Goal: Task Accomplishment & Management: Use online tool/utility

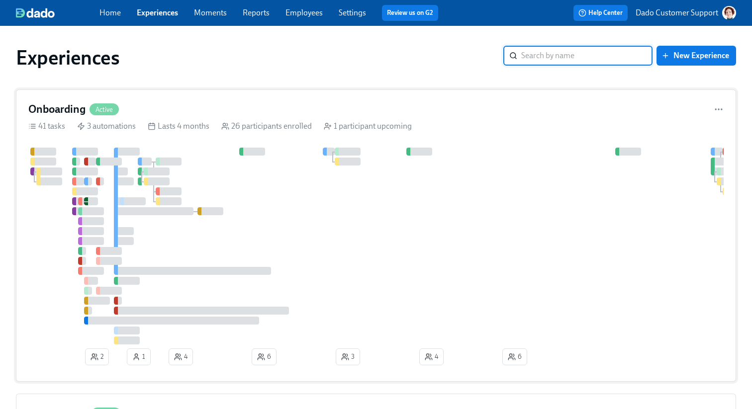
click at [100, 154] on div at bounding box center [404, 246] width 752 height 197
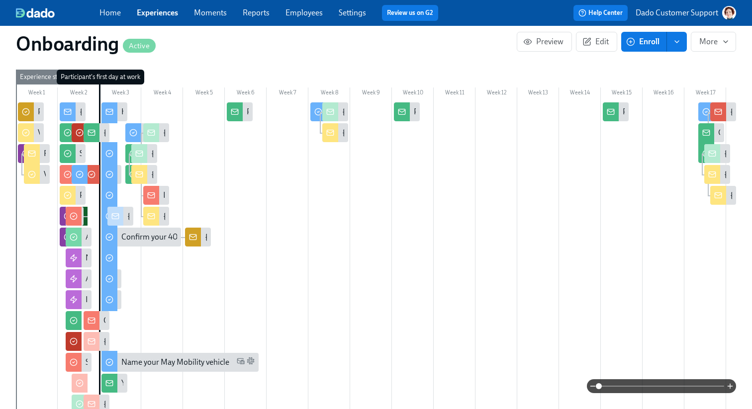
scroll to position [393, 0]
click at [674, 383] on span at bounding box center [660, 386] width 125 height 14
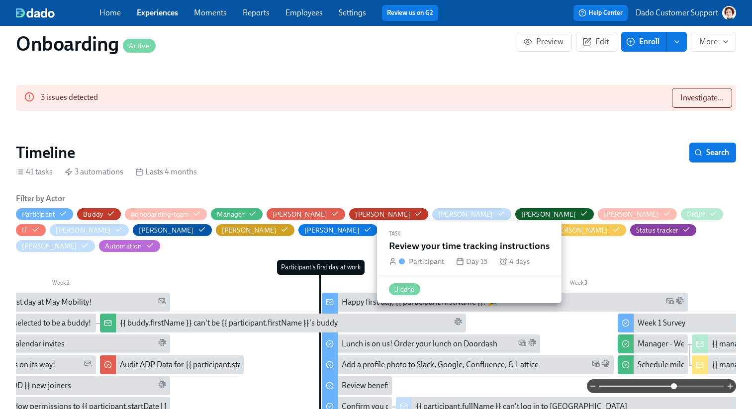
scroll to position [203, 0]
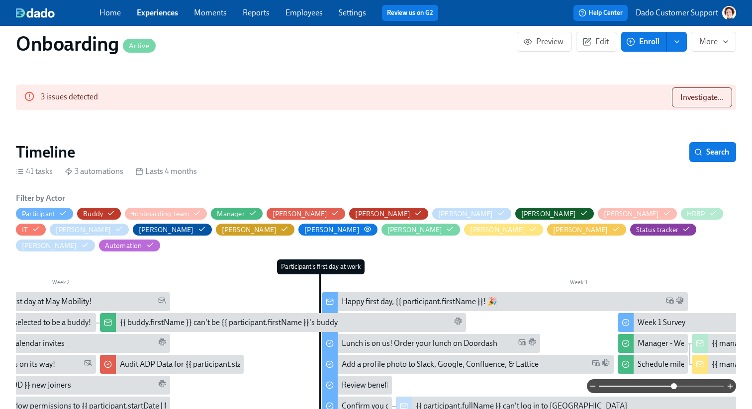
click at [366, 229] on circle "button" at bounding box center [367, 229] width 2 height 2
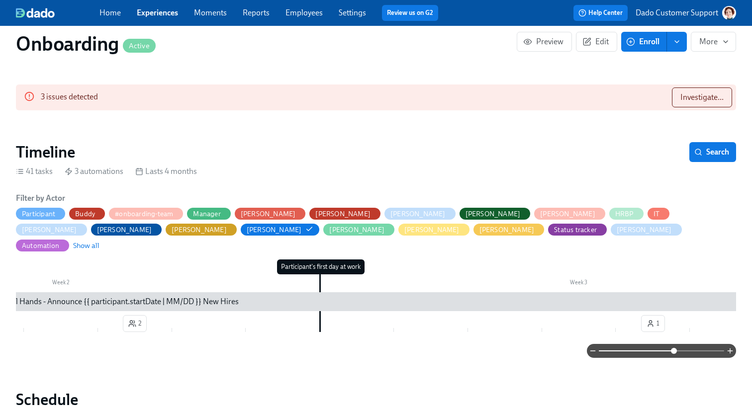
click at [95, 296] on div "Upcoming All Hands - Announce {{ participant.startDate | MM/DD }} New Hires" at bounding box center [105, 301] width 267 height 11
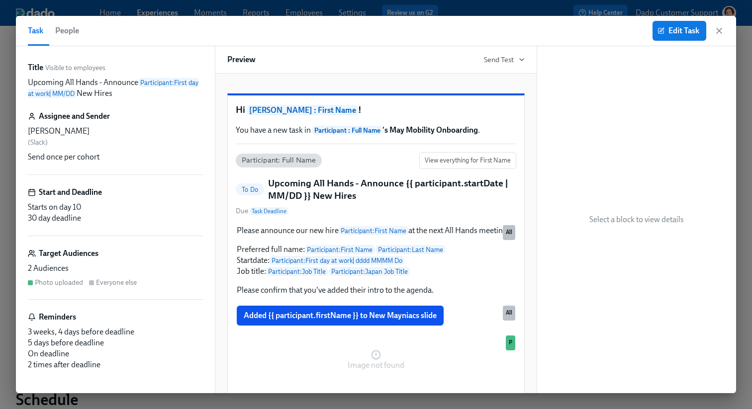
click at [72, 30] on span "People" at bounding box center [67, 31] width 24 height 14
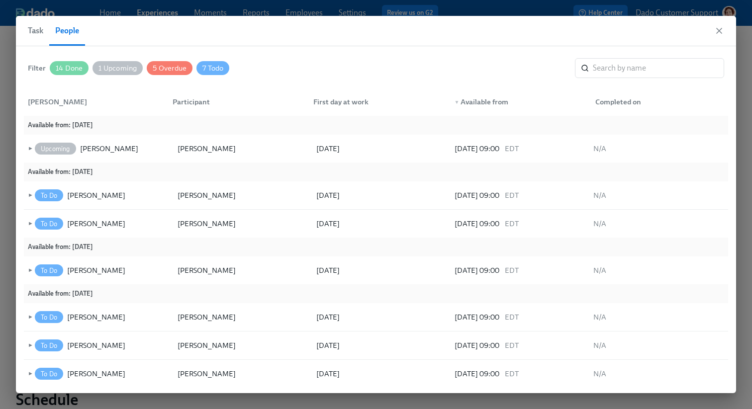
click at [33, 22] on button "Task" at bounding box center [38, 31] width 21 height 30
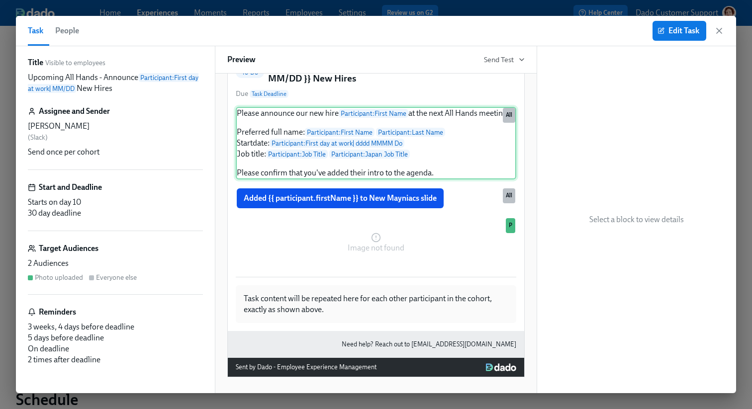
scroll to position [142, 0]
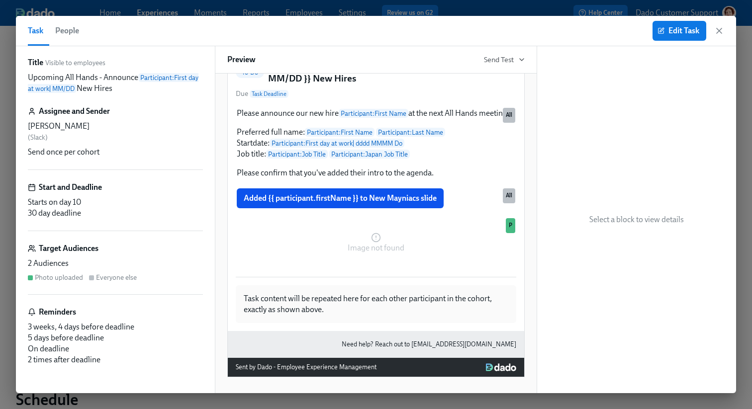
click at [71, 28] on span "People" at bounding box center [67, 31] width 24 height 14
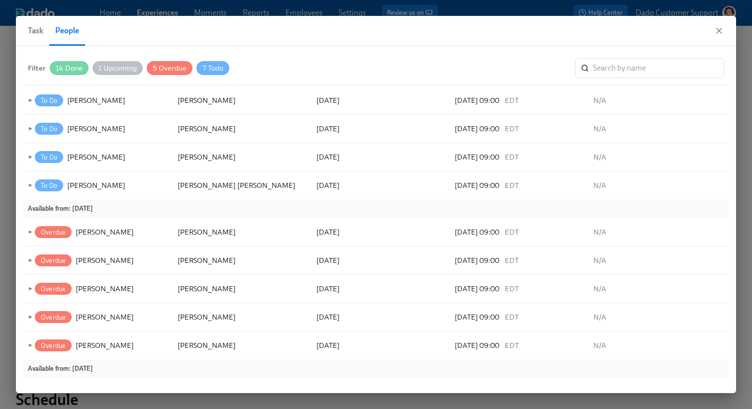
scroll to position [167, 0]
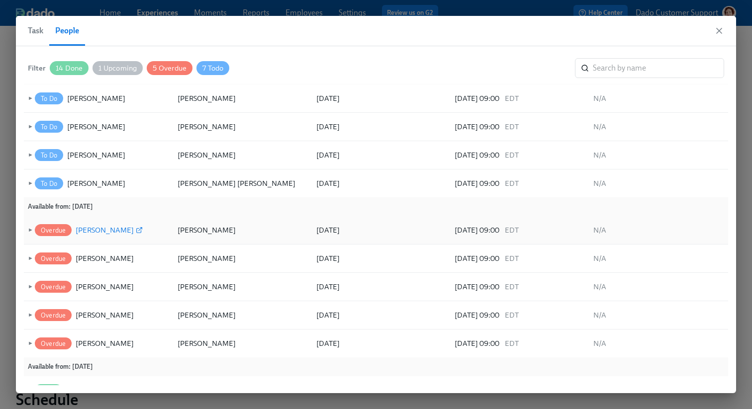
click at [84, 227] on div "[PERSON_NAME]" at bounding box center [105, 230] width 58 height 12
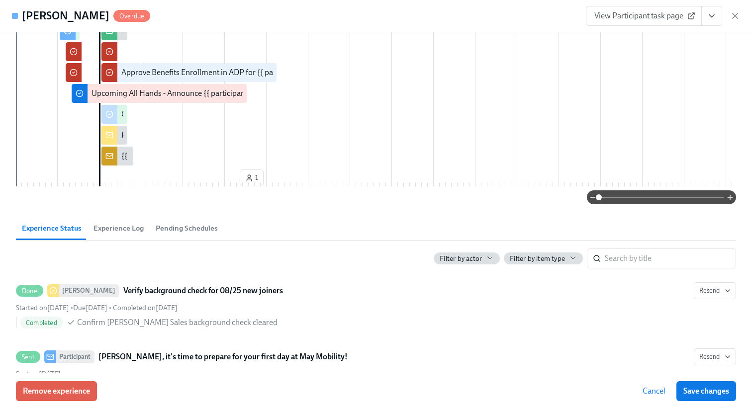
scroll to position [395, 0]
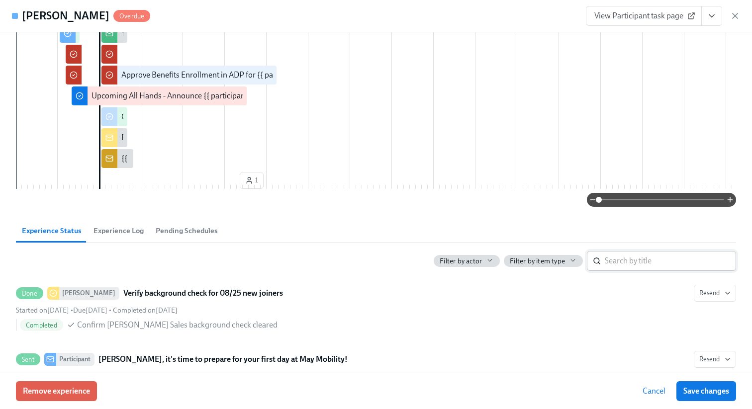
click at [644, 271] on input "search" at bounding box center [669, 261] width 131 height 20
type input "[PERSON_NAME]"
type input "chao"
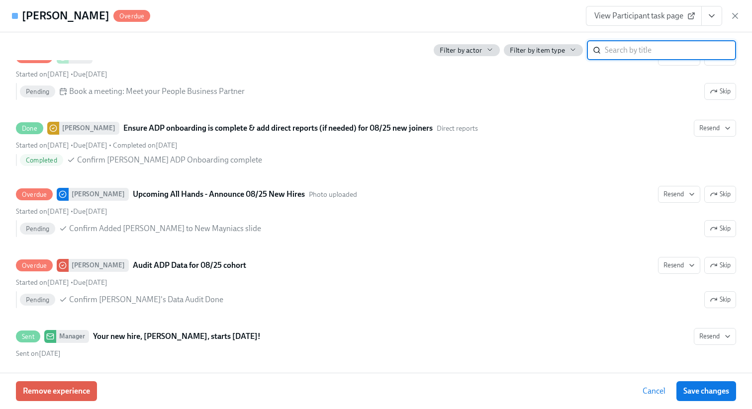
scroll to position [1850, 0]
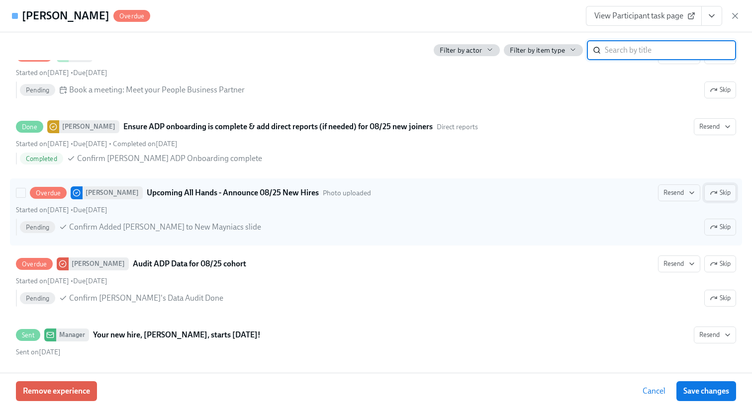
click at [724, 198] on span "Skip" at bounding box center [719, 193] width 21 height 10
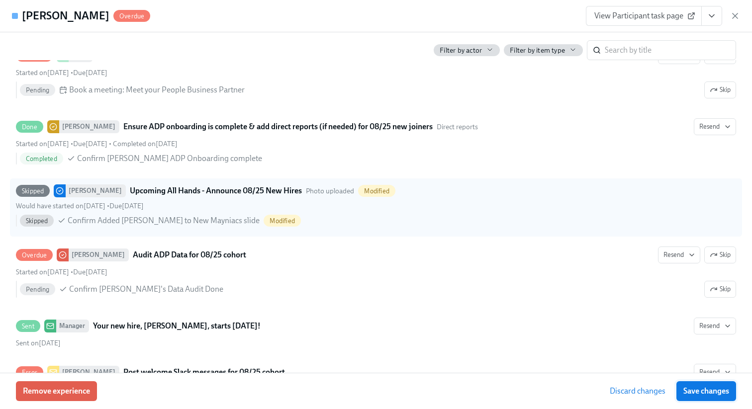
click at [712, 390] on span "Save changes" at bounding box center [706, 391] width 46 height 10
click at [736, 14] on icon "button" at bounding box center [734, 15] width 5 height 5
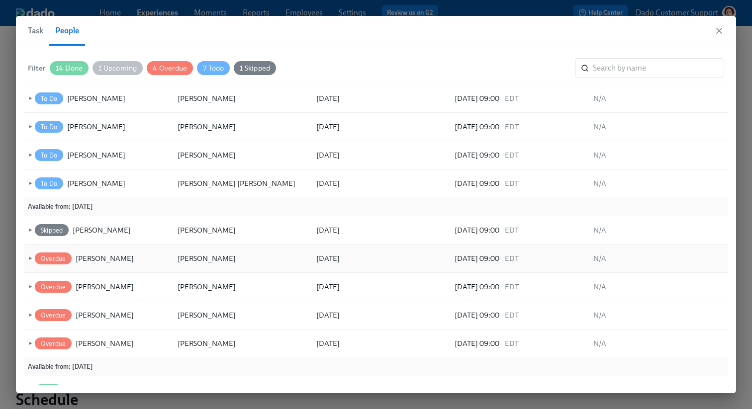
scroll to position [0, 10267]
click at [92, 259] on div "[PERSON_NAME]" at bounding box center [105, 258] width 58 height 12
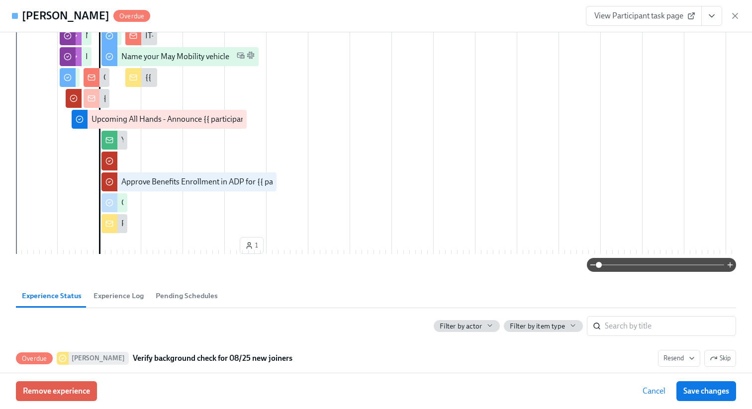
scroll to position [394, 0]
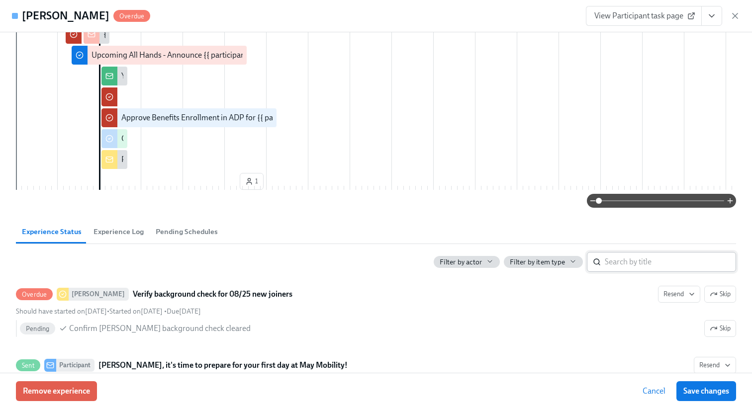
click at [643, 272] on input "search" at bounding box center [669, 262] width 131 height 20
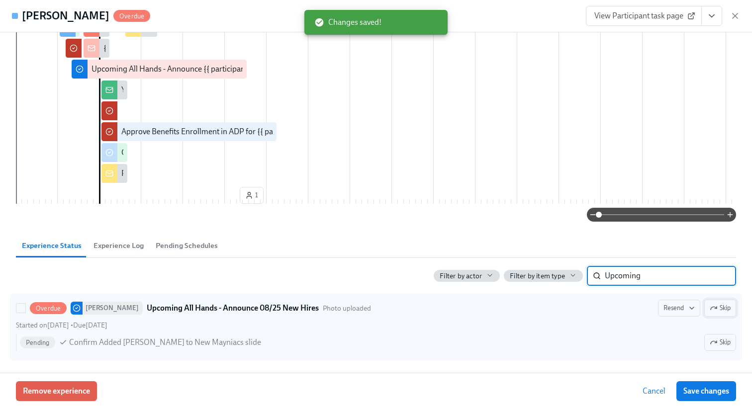
type input "Upcoming"
click at [711, 308] on icon "button" at bounding box center [713, 308] width 6 height 3
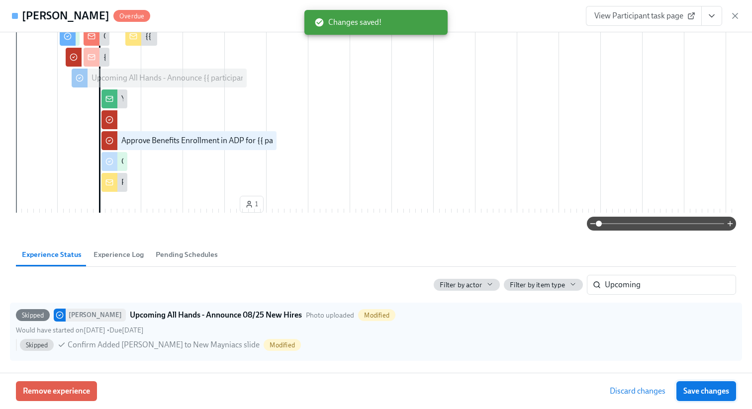
click at [707, 388] on span "Save changes" at bounding box center [706, 391] width 46 height 10
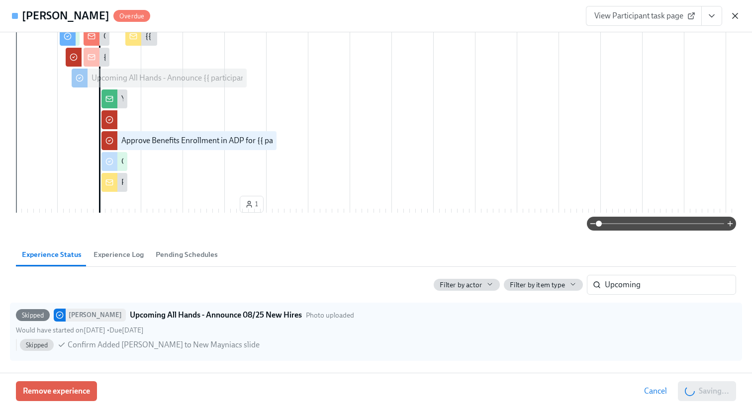
click at [732, 13] on icon "button" at bounding box center [734, 15] width 5 height 5
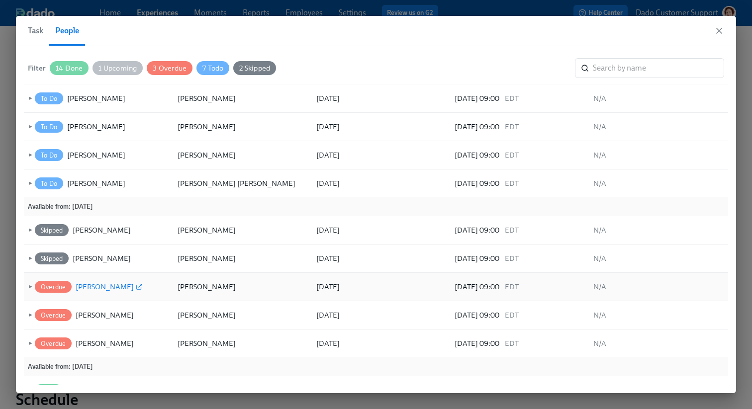
click at [87, 281] on div "[PERSON_NAME]" at bounding box center [105, 287] width 58 height 12
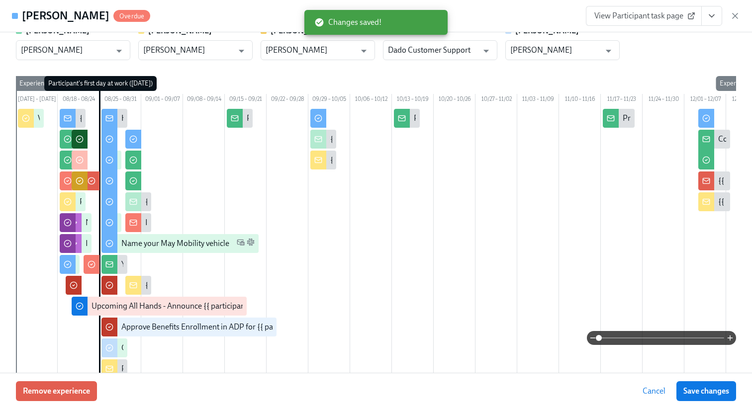
scroll to position [377, 0]
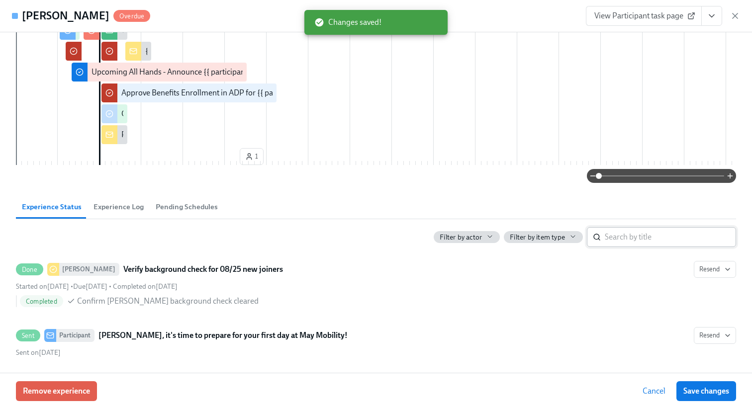
click at [657, 247] on input "search" at bounding box center [669, 237] width 131 height 20
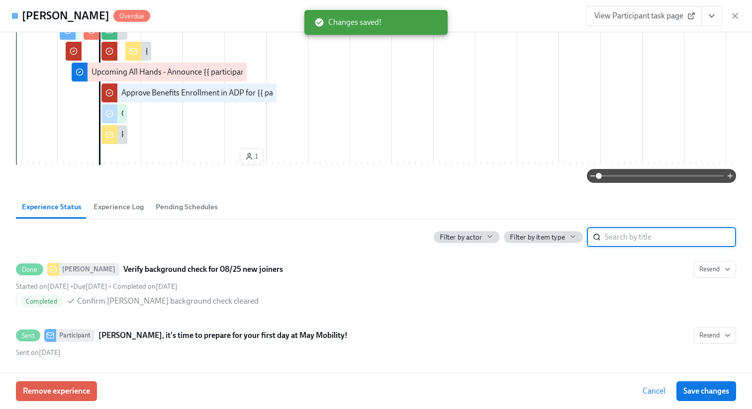
paste input "Upcoming"
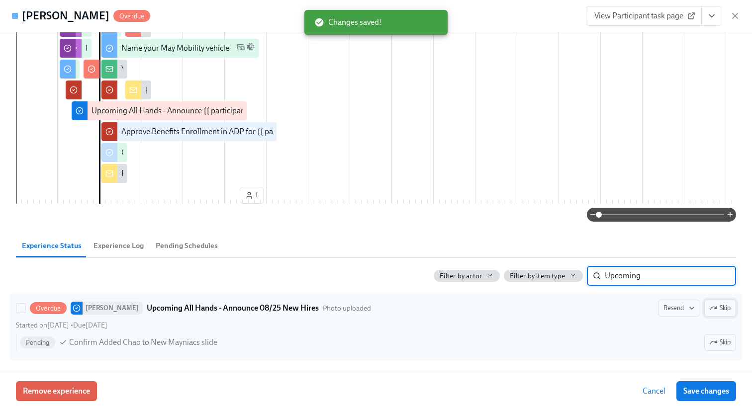
type input "Upcoming"
click at [715, 307] on icon "button" at bounding box center [713, 308] width 8 height 8
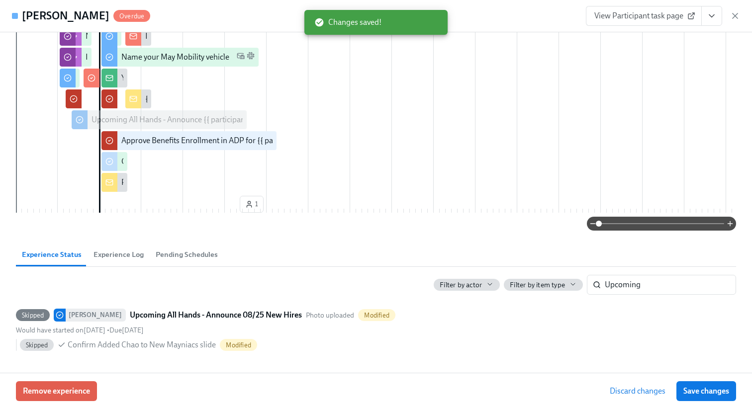
click at [712, 401] on button "Save changes" at bounding box center [706, 391] width 60 height 20
click at [734, 16] on icon "button" at bounding box center [735, 16] width 10 height 10
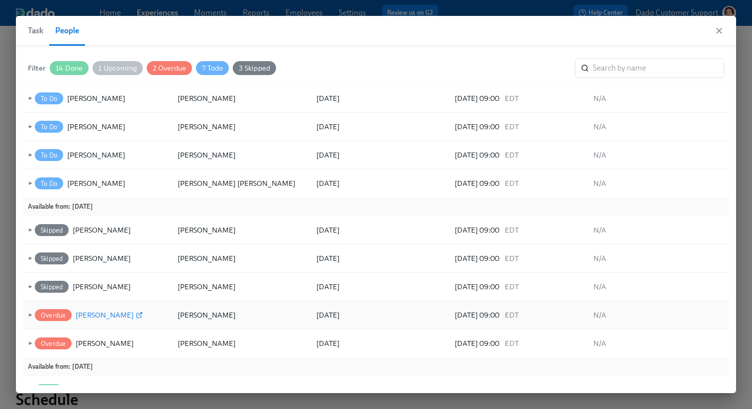
click at [96, 314] on div "[PERSON_NAME]" at bounding box center [105, 315] width 58 height 12
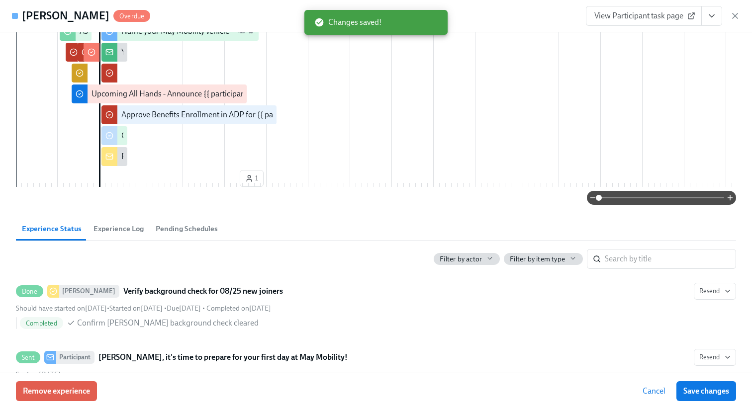
scroll to position [430, 0]
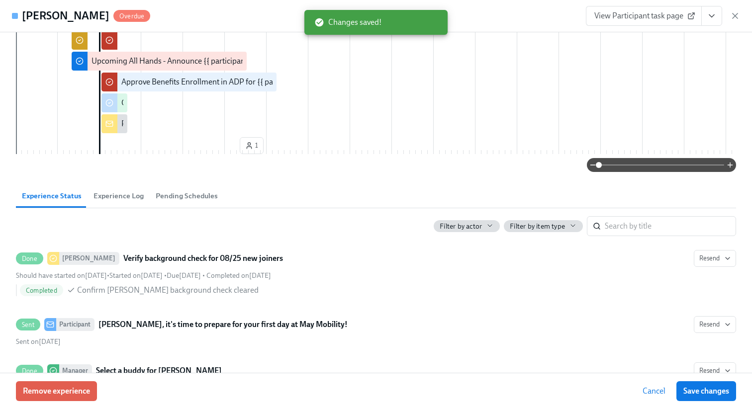
click at [659, 236] on input "search" at bounding box center [669, 226] width 131 height 20
paste input "Upcoming"
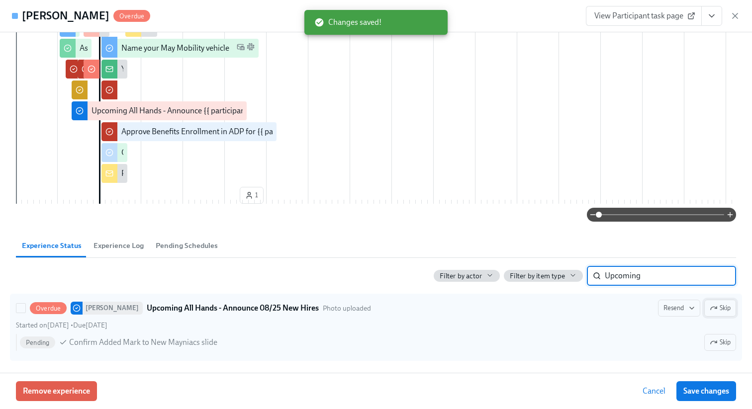
type input "Upcoming"
click at [717, 307] on span "Skip" at bounding box center [719, 308] width 21 height 10
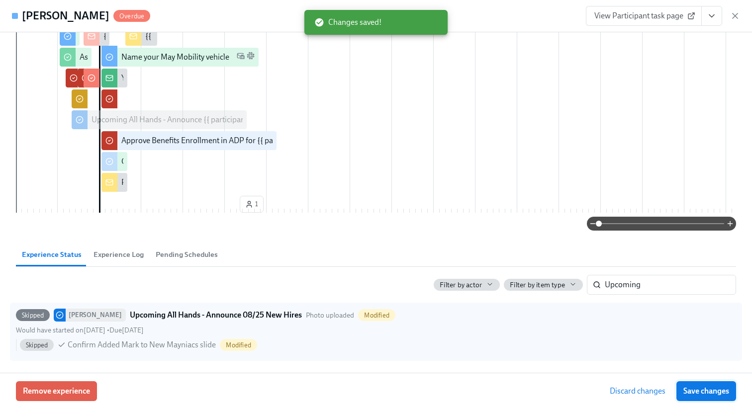
click at [714, 389] on span "Save changes" at bounding box center [706, 391] width 46 height 10
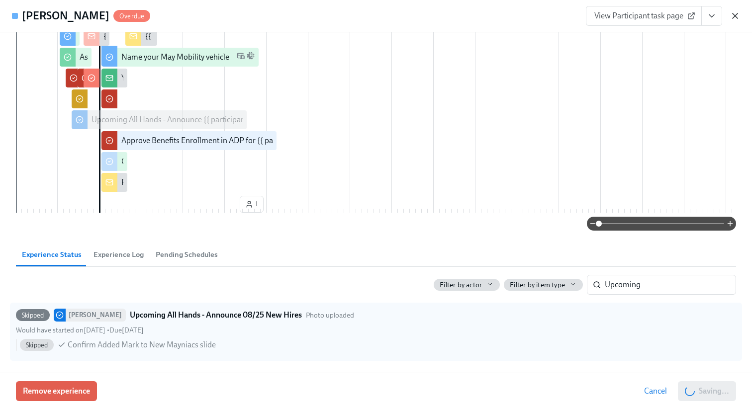
click at [733, 14] on icon "button" at bounding box center [735, 16] width 10 height 10
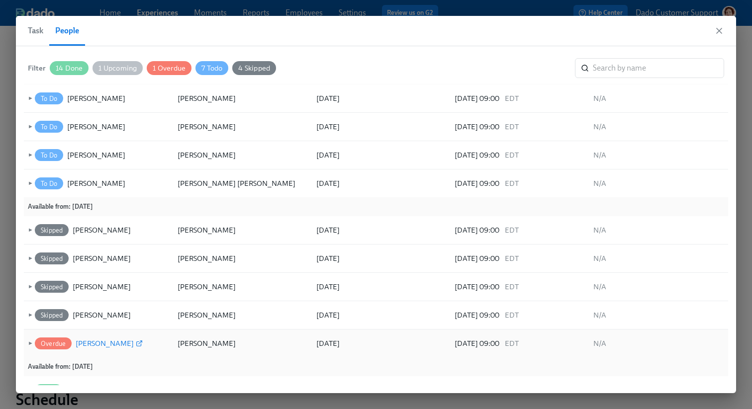
click at [87, 339] on div "[PERSON_NAME]" at bounding box center [105, 343] width 58 height 12
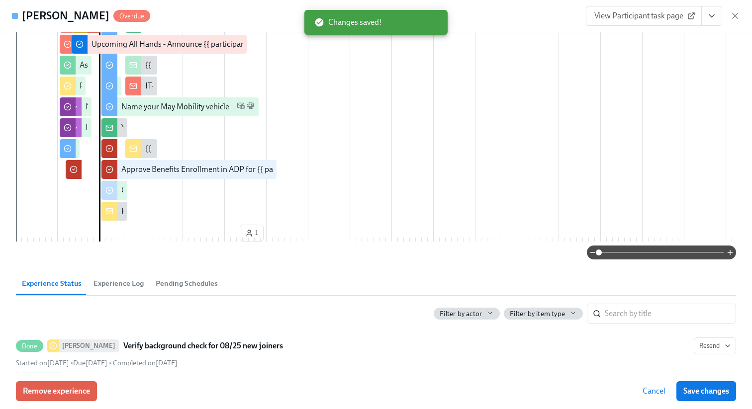
scroll to position [344, 0]
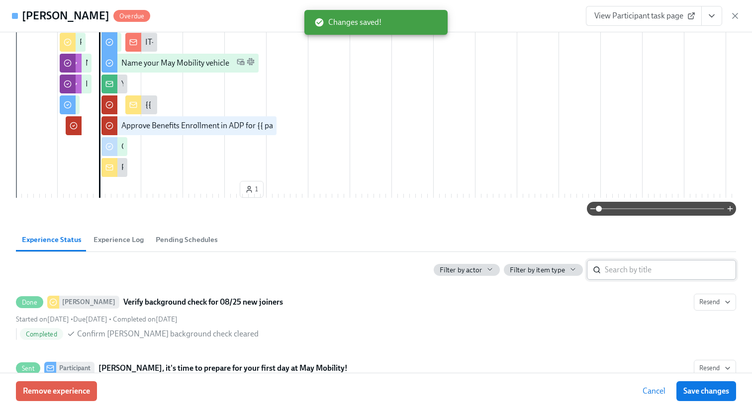
click at [654, 280] on input "search" at bounding box center [669, 270] width 131 height 20
paste input "Upcoming"
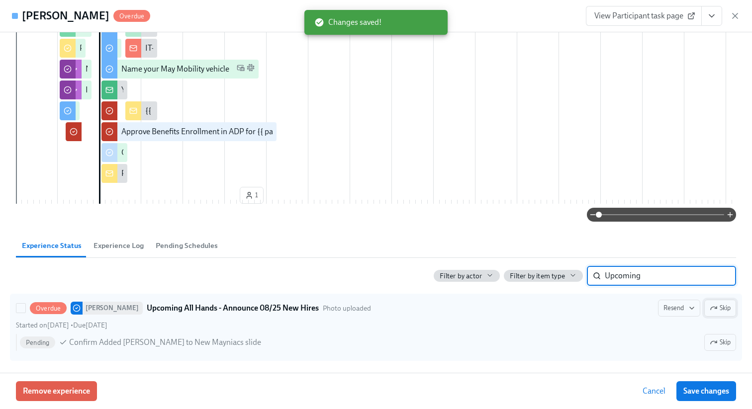
type input "Upcoming"
click at [721, 313] on span "Skip" at bounding box center [719, 308] width 21 height 10
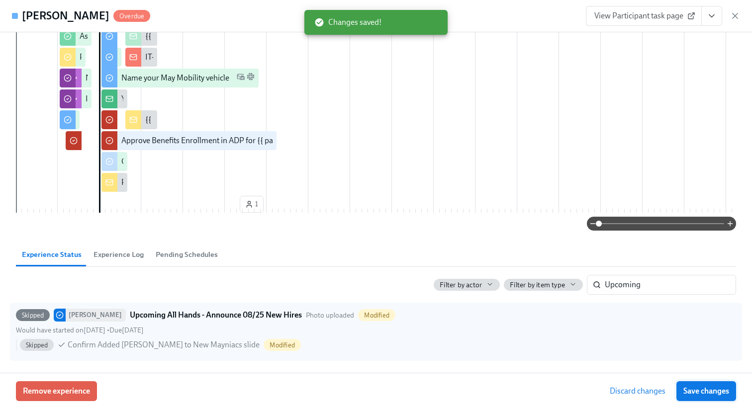
click at [716, 394] on span "Save changes" at bounding box center [706, 391] width 46 height 10
click at [736, 14] on icon "button" at bounding box center [734, 15] width 5 height 5
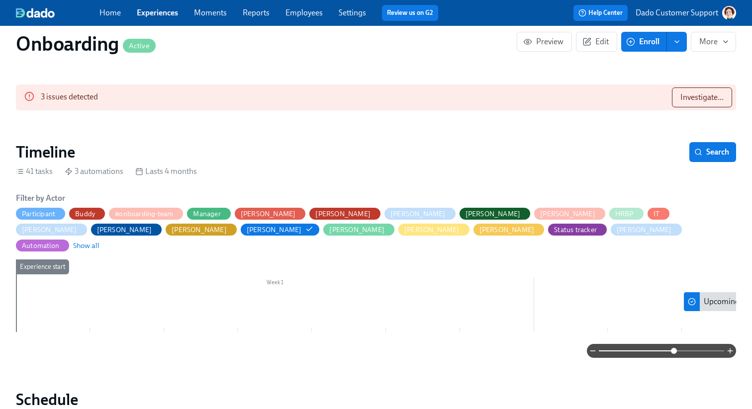
click at [143, 13] on link "Experiences" at bounding box center [157, 12] width 41 height 9
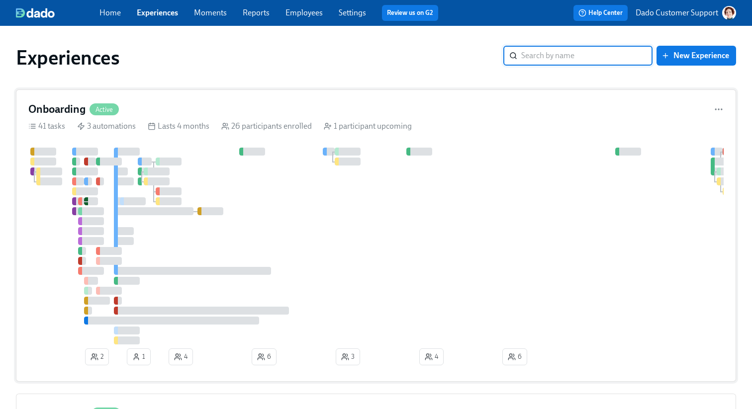
scroll to position [202, 0]
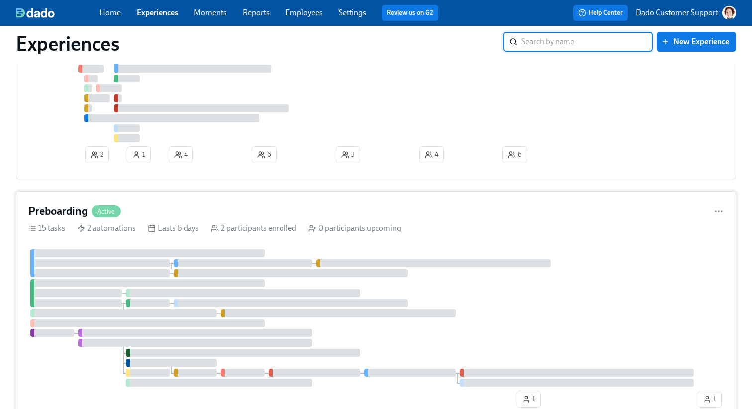
click at [124, 267] on div at bounding box center [99, 263] width 139 height 8
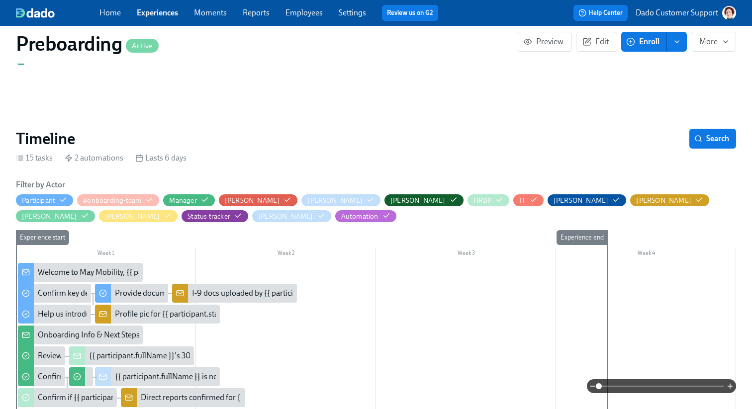
scroll to position [0, 372]
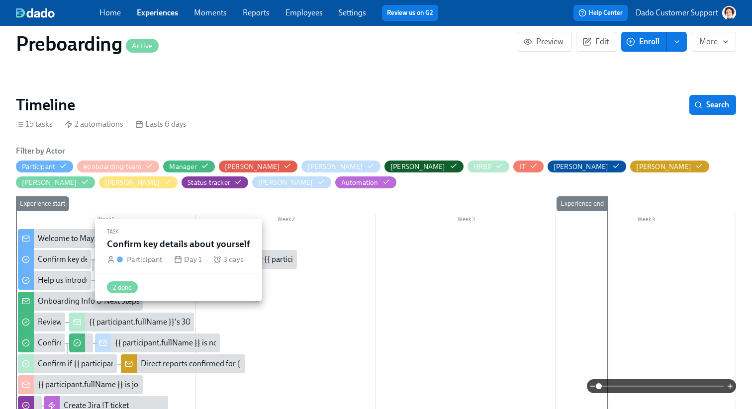
click at [48, 255] on div "Confirm key details about yourself" at bounding box center [95, 259] width 115 height 11
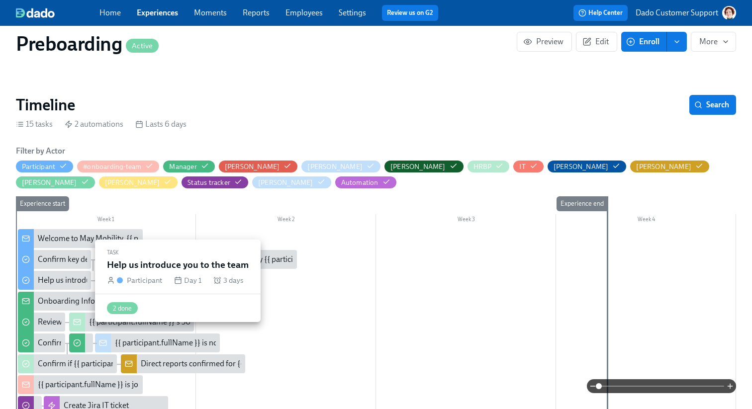
click at [54, 281] on div "Help us introduce you to the team" at bounding box center [95, 280] width 114 height 11
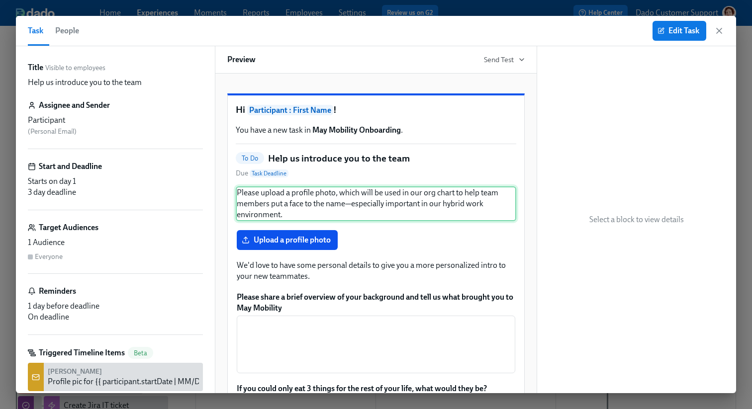
click at [335, 221] on div "Please upload a profile photo, which will be used in our org chart to help team…" at bounding box center [376, 203] width 280 height 35
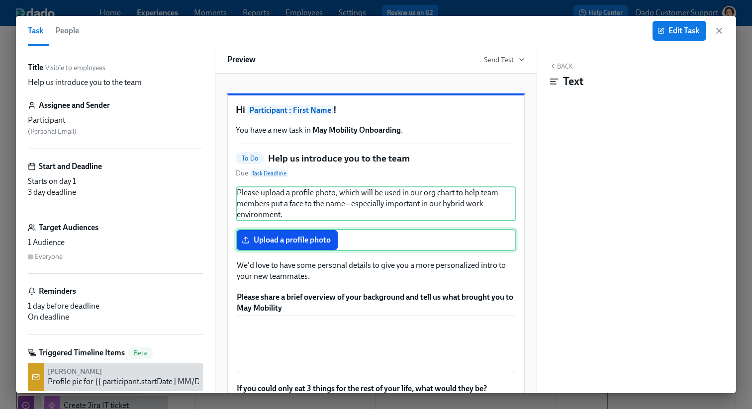
click at [325, 251] on div "Upload a profile photo" at bounding box center [376, 240] width 280 height 22
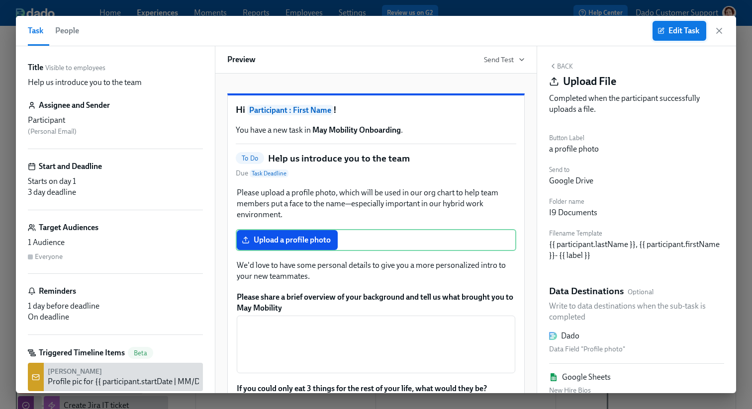
click at [668, 28] on span "Edit Task" at bounding box center [679, 31] width 40 height 10
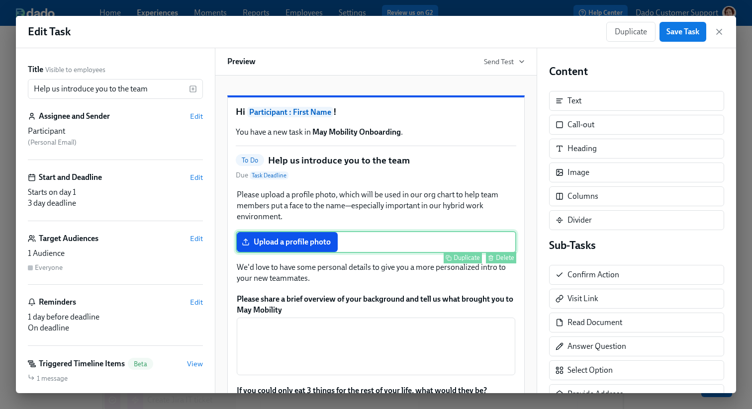
click at [315, 253] on div "Upload a profile photo Duplicate Delete" at bounding box center [376, 242] width 280 height 22
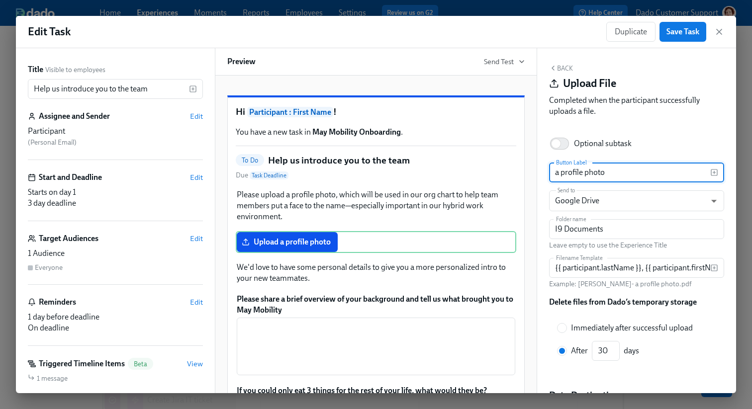
scroll to position [190, 0]
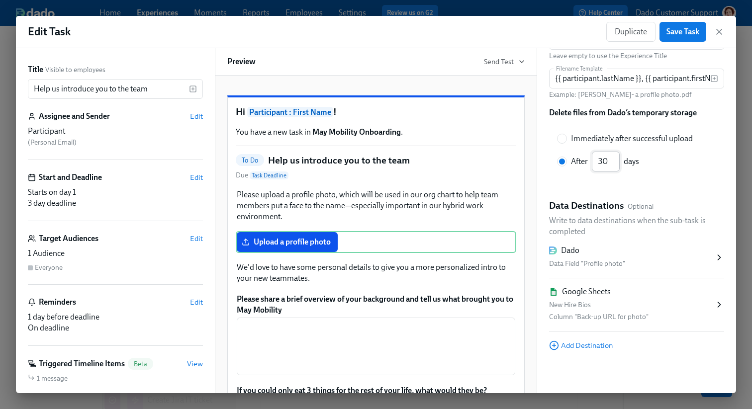
click at [601, 161] on input "30" at bounding box center [605, 162] width 28 height 20
type input "60"
click at [673, 34] on span "Save Task" at bounding box center [682, 32] width 33 height 10
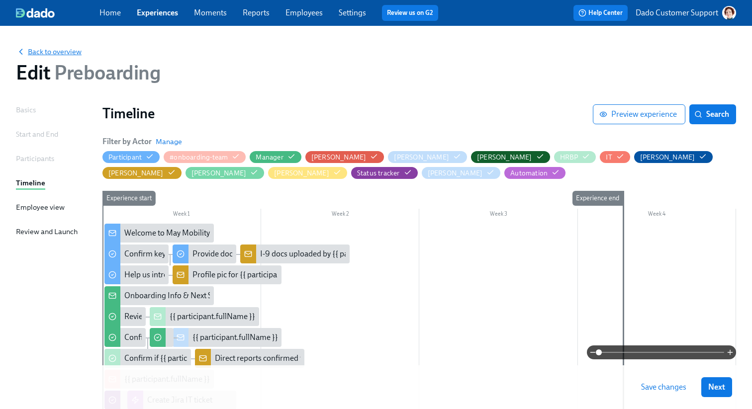
click at [38, 49] on span "Back to overview" at bounding box center [49, 52] width 66 height 10
click at [671, 386] on span "Save changes" at bounding box center [663, 387] width 45 height 10
click at [42, 50] on span "Back to overview" at bounding box center [49, 52] width 66 height 10
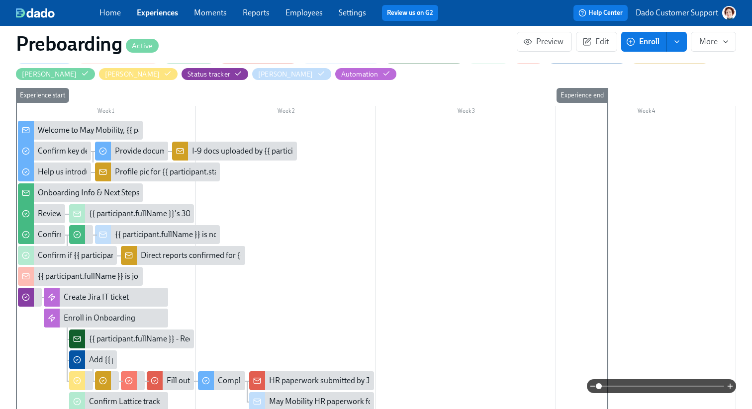
scroll to position [333, 0]
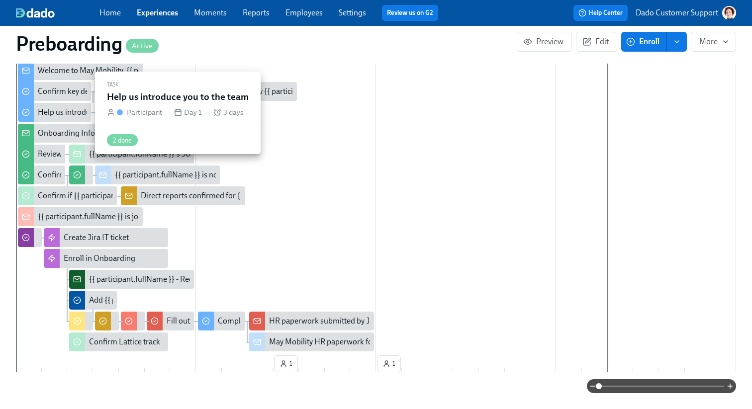
click at [50, 114] on div "Help us introduce you to the team" at bounding box center [95, 112] width 114 height 11
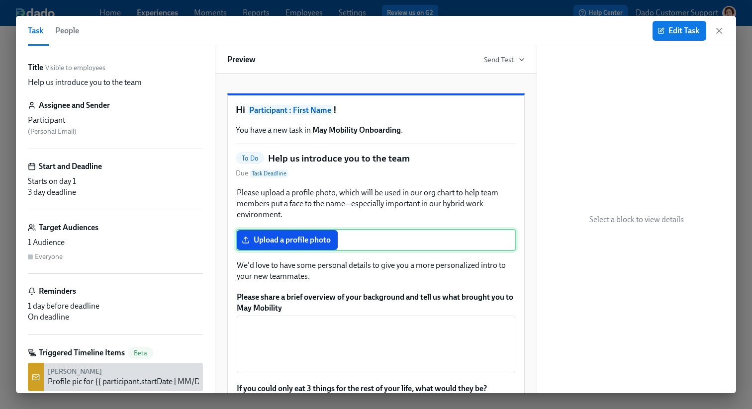
click at [301, 251] on div "Upload a profile photo" at bounding box center [376, 240] width 280 height 22
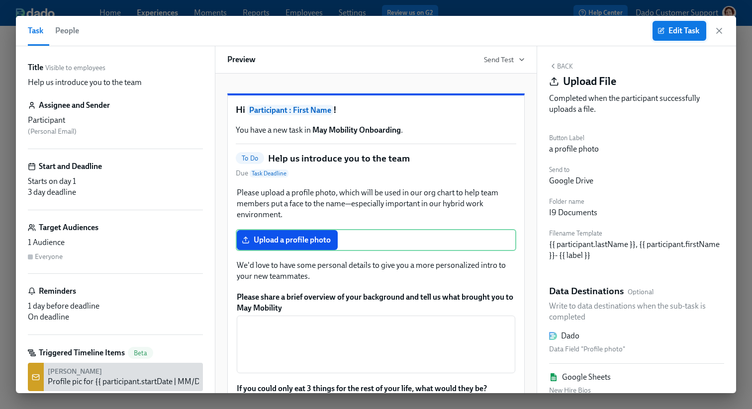
click at [685, 37] on button "Edit Task" at bounding box center [679, 31] width 54 height 20
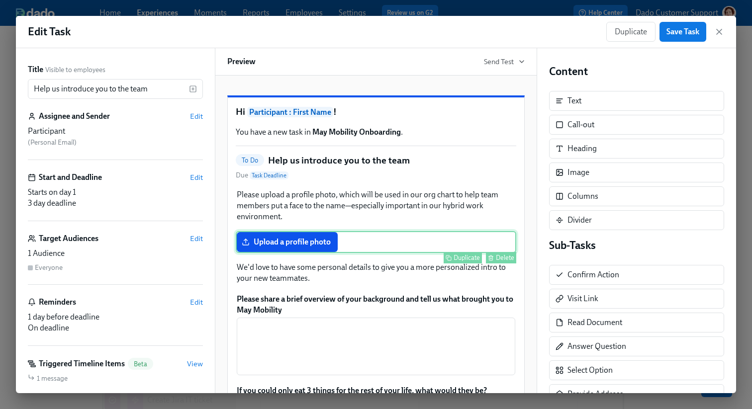
click at [431, 253] on div "Upload a profile photo Duplicate Delete" at bounding box center [376, 242] width 280 height 22
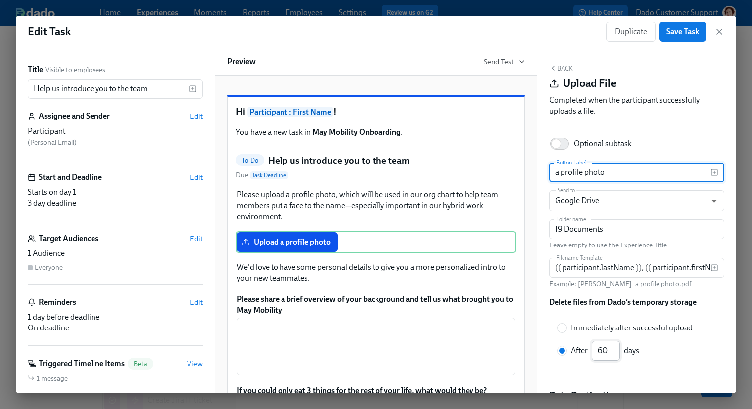
click at [601, 347] on input "60" at bounding box center [605, 351] width 28 height 20
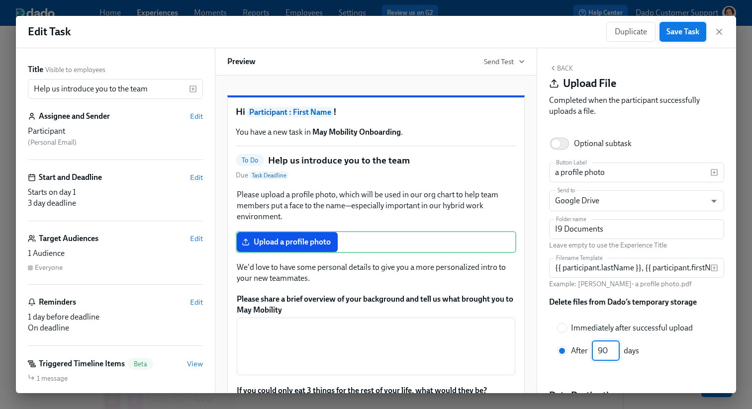
type input "90"
click at [690, 35] on span "Save Task" at bounding box center [682, 32] width 33 height 10
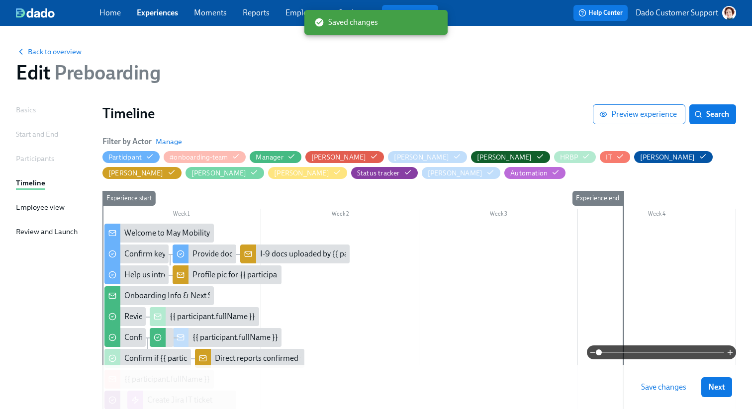
click at [657, 385] on span "Save changes" at bounding box center [663, 387] width 45 height 10
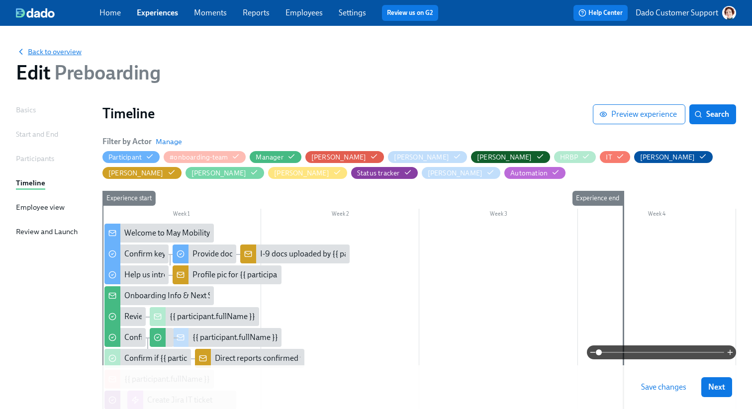
click at [63, 50] on span "Back to overview" at bounding box center [49, 52] width 66 height 10
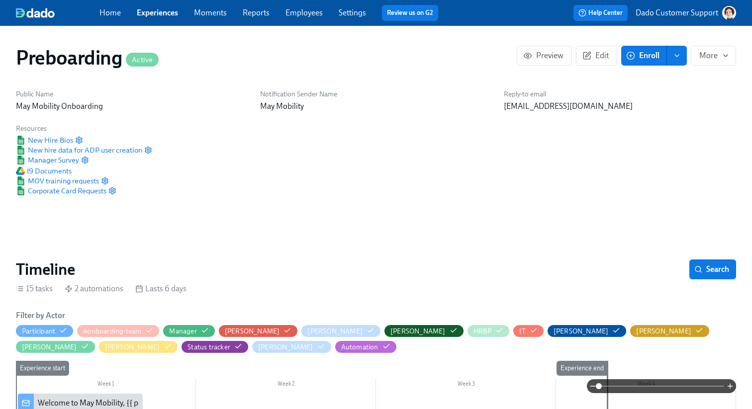
scroll to position [0, 372]
